Goal: Obtain resource: Obtain resource

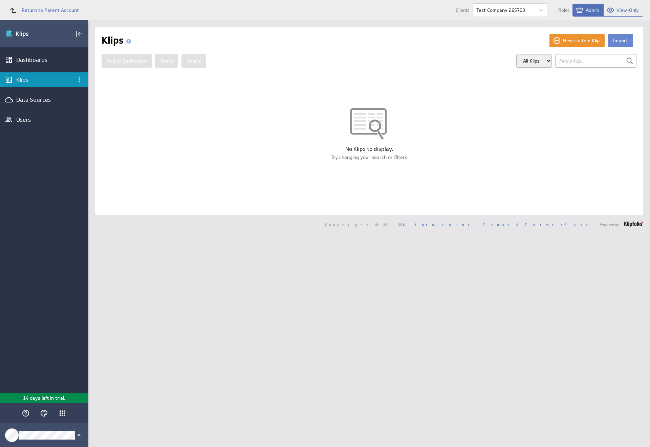
click at [615, 41] on button "Import" at bounding box center [620, 41] width 25 height 14
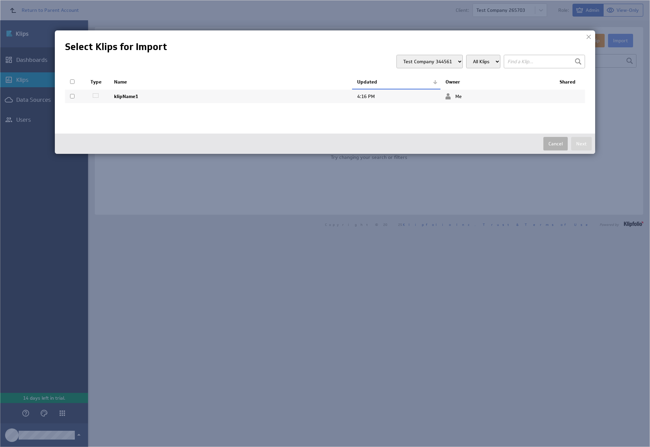
click at [72, 96] on input "checkbox" at bounding box center [72, 96] width 4 height 4
checkbox input "true"
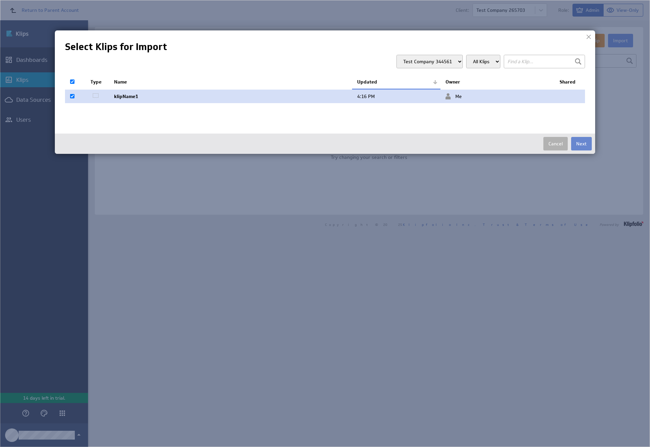
click at [581, 144] on button "Next" at bounding box center [581, 144] width 21 height 14
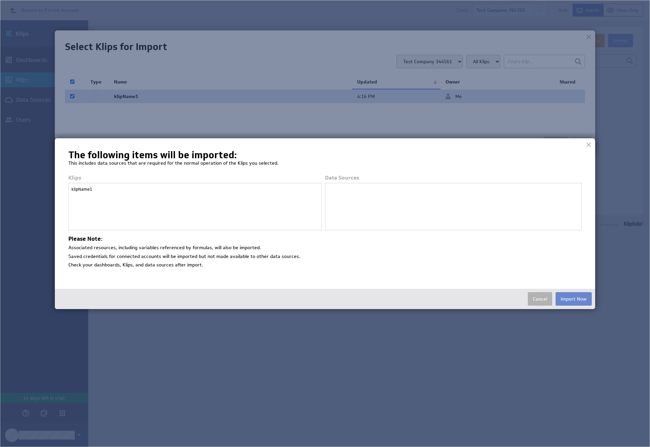
click at [573, 299] on button "Import Now" at bounding box center [573, 299] width 36 height 14
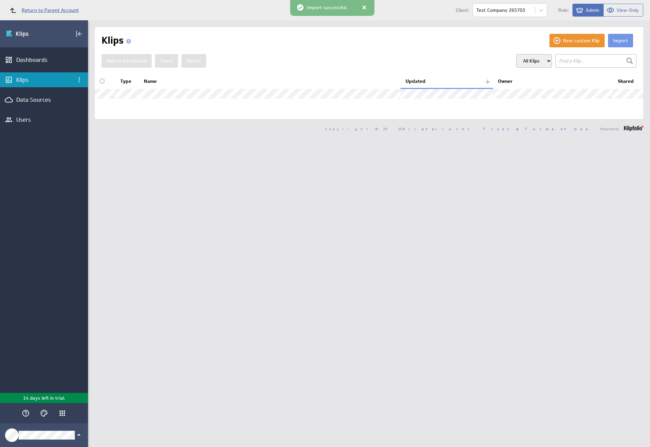
click at [41, 10] on span "Return to Parent Account" at bounding box center [50, 10] width 57 height 5
